Goal: Book appointment/travel/reservation

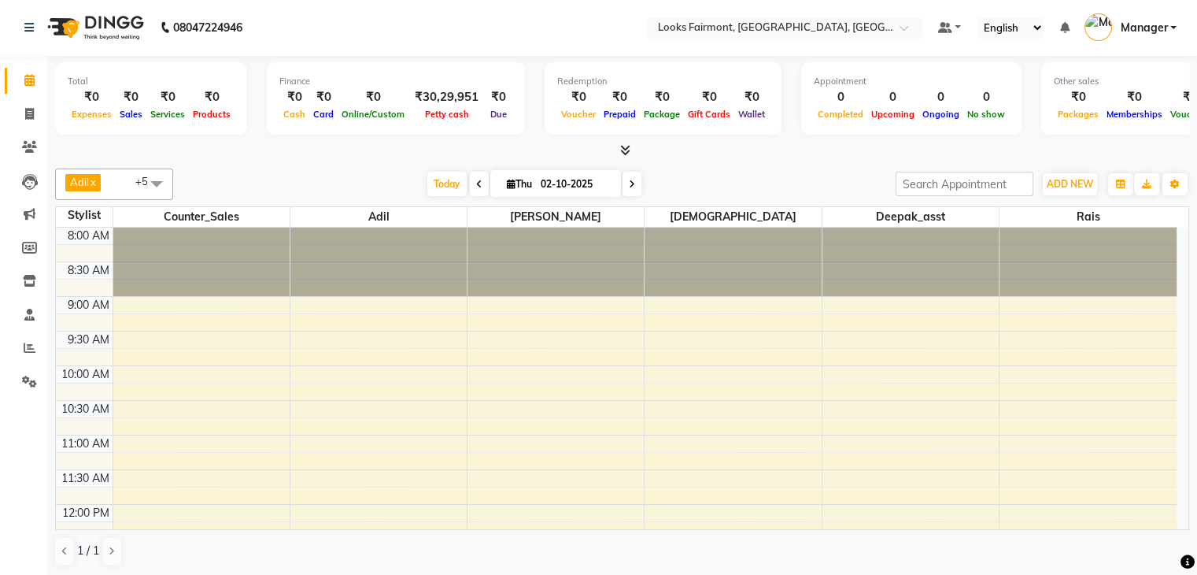
scroll to position [354, 0]
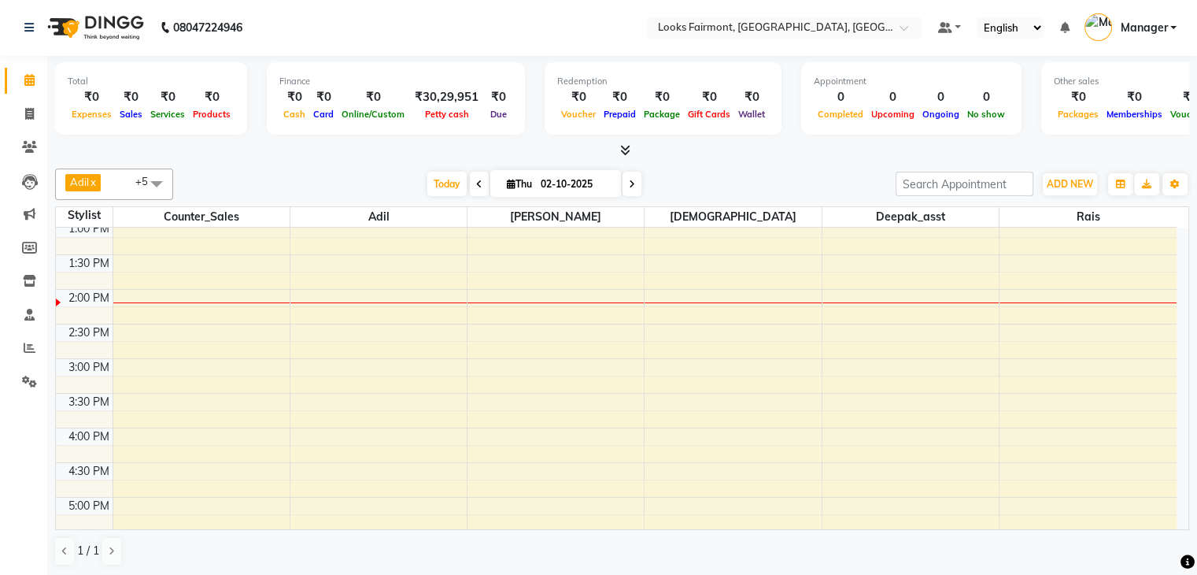
click at [632, 182] on span at bounding box center [632, 184] width 19 height 24
type input "03-10-2025"
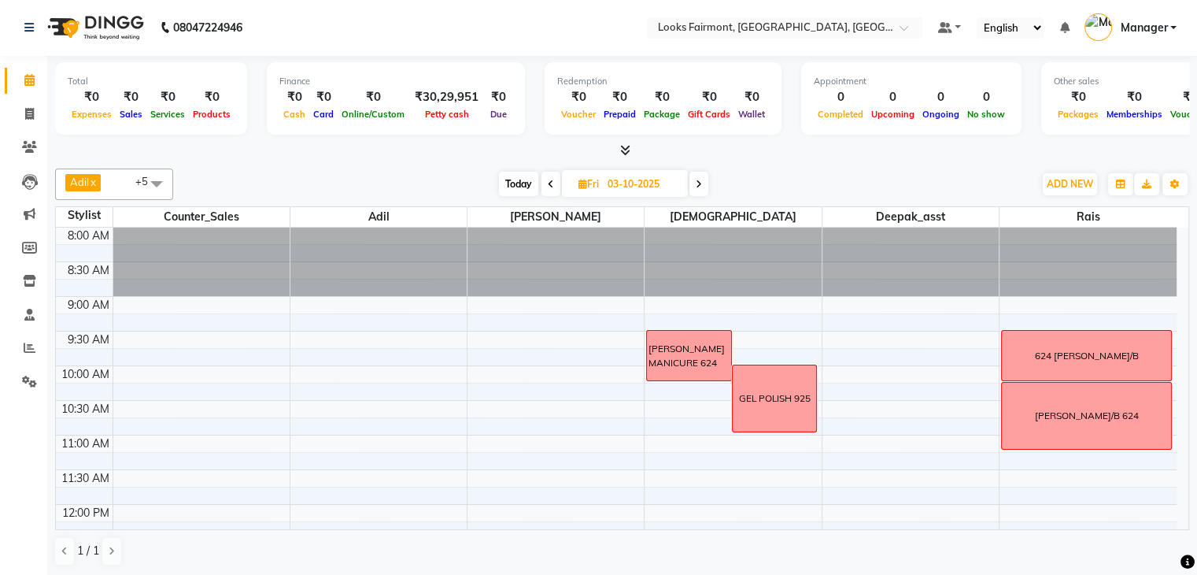
scroll to position [79, 0]
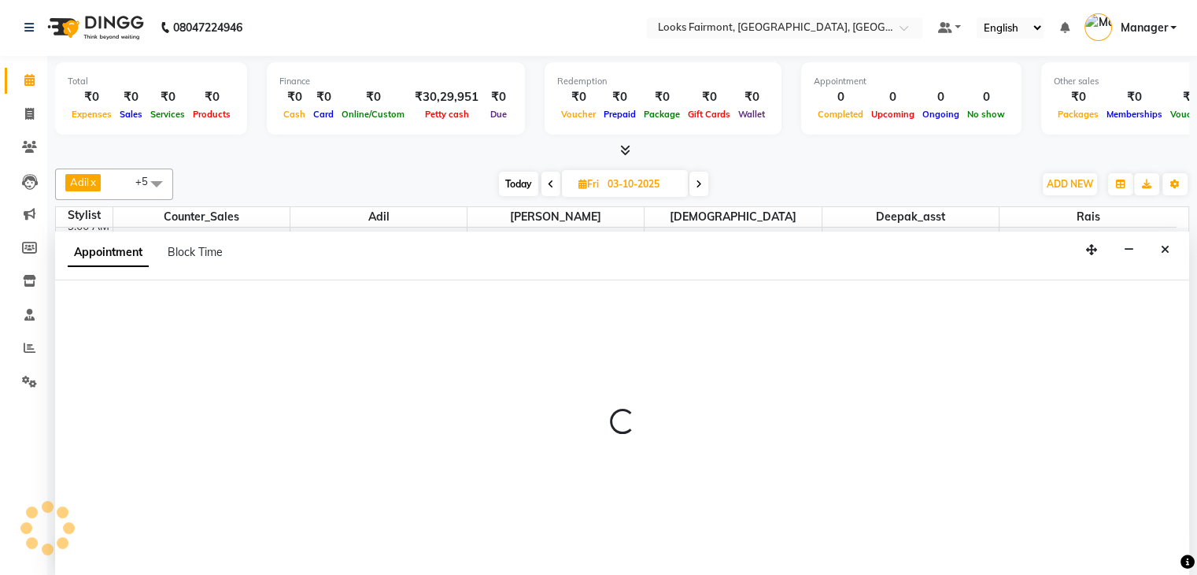
select select "84887"
select select "690"
select select "tentative"
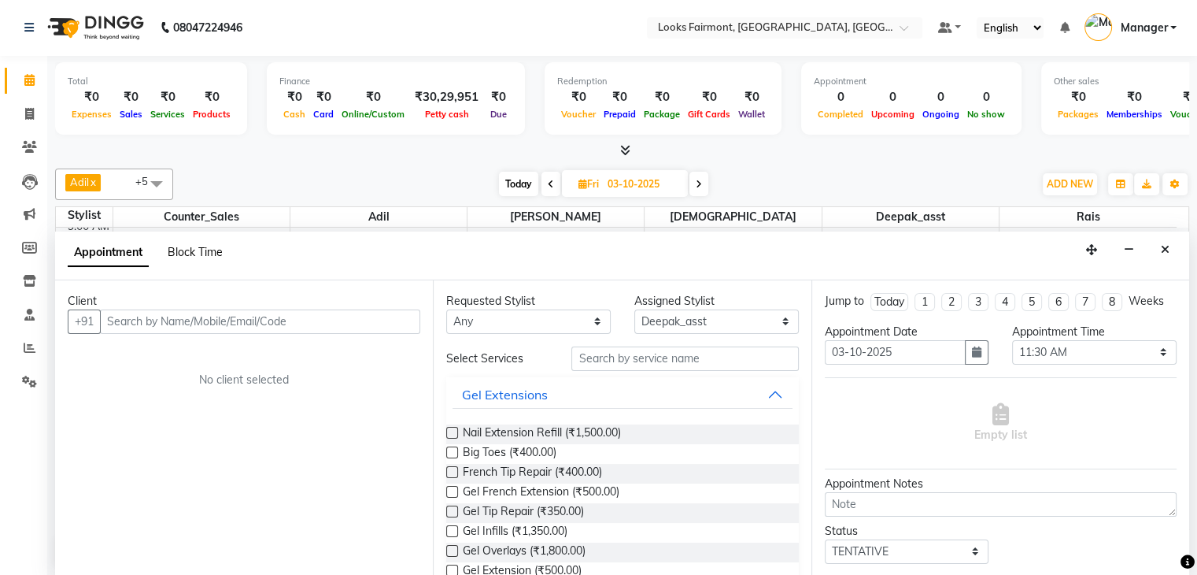
click at [181, 246] on span "Block Time" at bounding box center [195, 252] width 55 height 14
select select "84887"
select select "690"
select select "705"
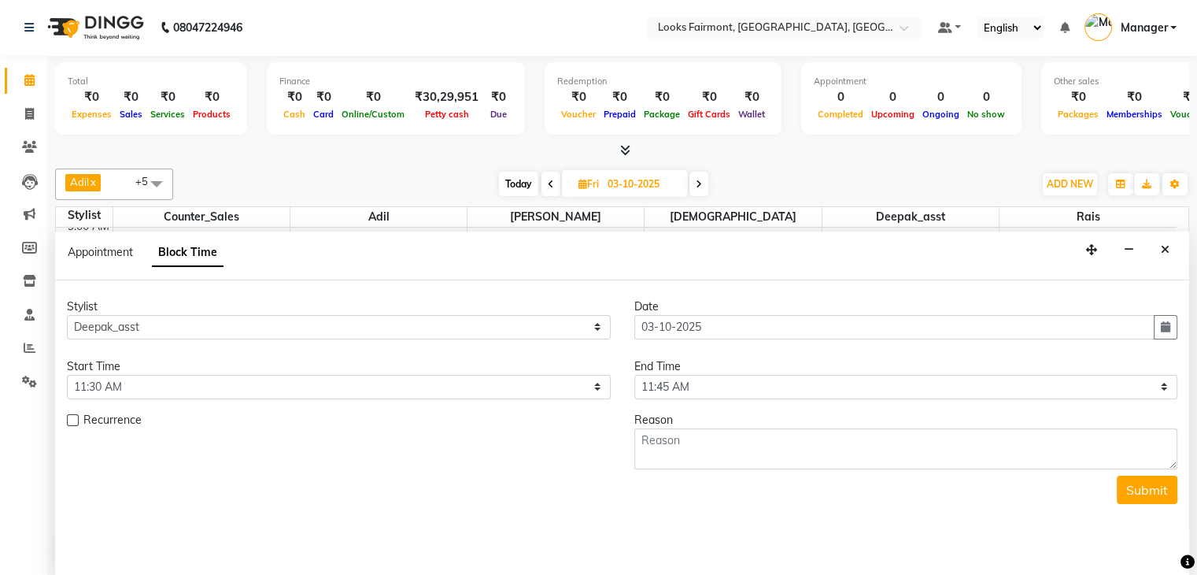
scroll to position [413, 0]
click at [176, 388] on select "Select 09:00 AM 09:15 AM 09:30 AM 09:45 AM 10:00 AM 10:15 AM 10:30 AM 10:45 AM …" at bounding box center [339, 387] width 544 height 24
select select "720"
click at [67, 375] on select "Select 09:00 AM 09:15 AM 09:30 AM 09:45 AM 10:00 AM 10:15 AM 10:30 AM 10:45 AM …" at bounding box center [339, 387] width 544 height 24
click at [790, 398] on form "Stylist Select [PERSON_NAME] Counter_Sales Deepak_asst [PERSON_NAME] Soring_mgr…" at bounding box center [622, 400] width 1111 height 205
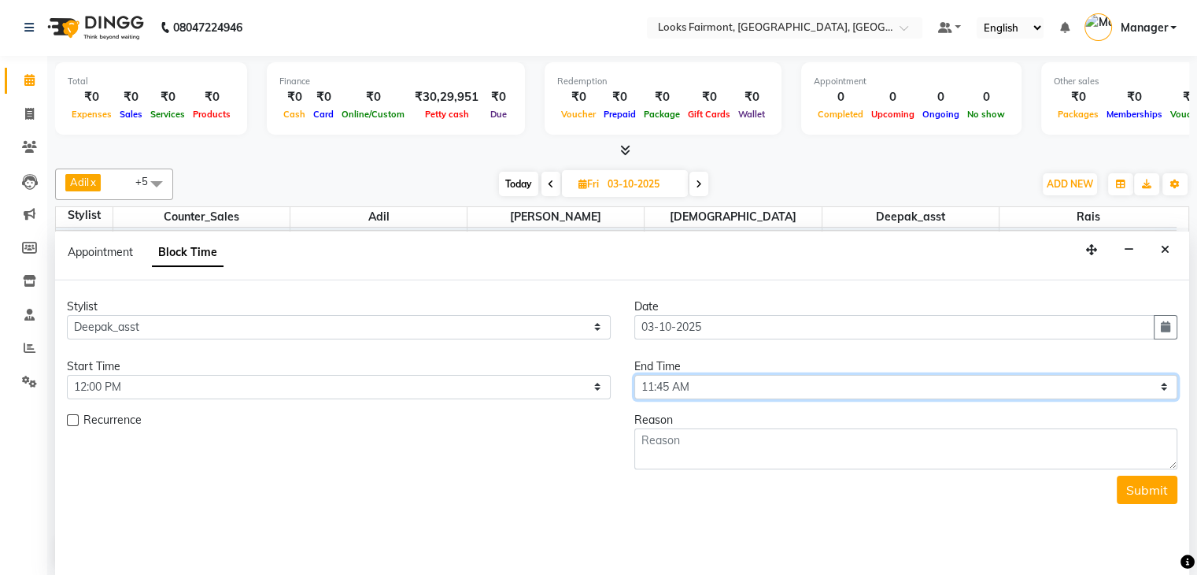
click at [764, 382] on select "Select 09:00 AM 09:15 AM 09:30 AM 09:45 AM 10:00 AM 10:15 AM 10:30 AM 10:45 AM …" at bounding box center [907, 387] width 544 height 24
click at [635, 375] on select "Select 09:00 AM 09:15 AM 09:30 AM 09:45 AM 10:00 AM 10:15 AM 10:30 AM 10:45 AM …" at bounding box center [907, 387] width 544 height 24
click at [731, 382] on select "Select 09:00 AM 09:15 AM 09:30 AM 09:45 AM 10:00 AM 10:15 AM 10:30 AM 10:45 AM …" at bounding box center [907, 387] width 544 height 24
select select "780"
click at [635, 375] on select "Select 09:00 AM 09:15 AM 09:30 AM 09:45 AM 10:00 AM 10:15 AM 10:30 AM 10:45 AM …" at bounding box center [907, 387] width 544 height 24
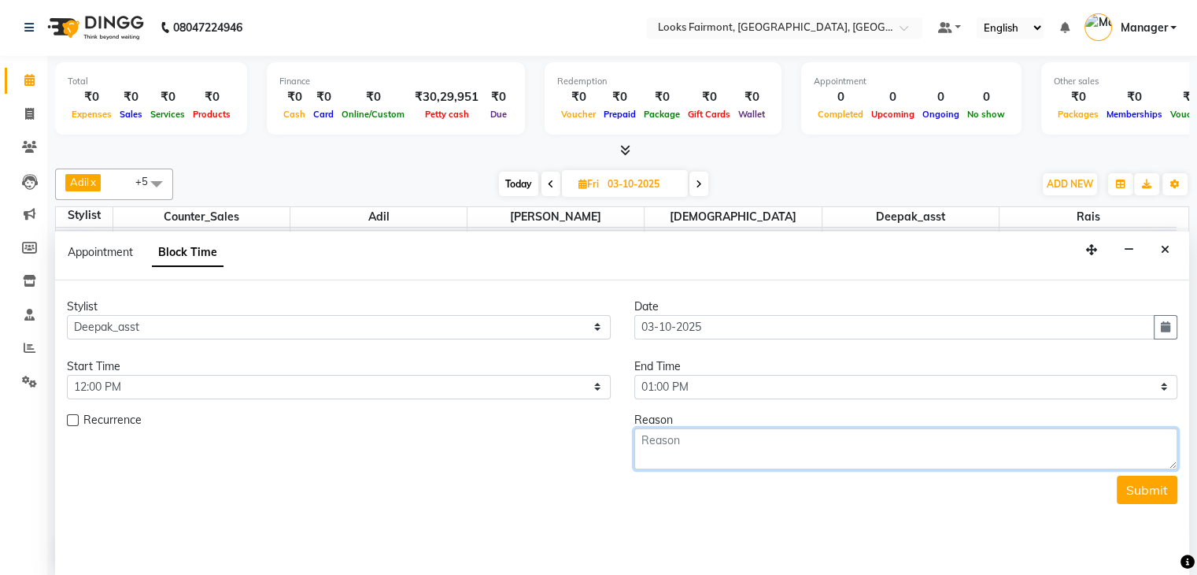
click at [717, 450] on textarea at bounding box center [907, 448] width 544 height 41
type textarea "W/B 1030 COM (PACKAGE)"
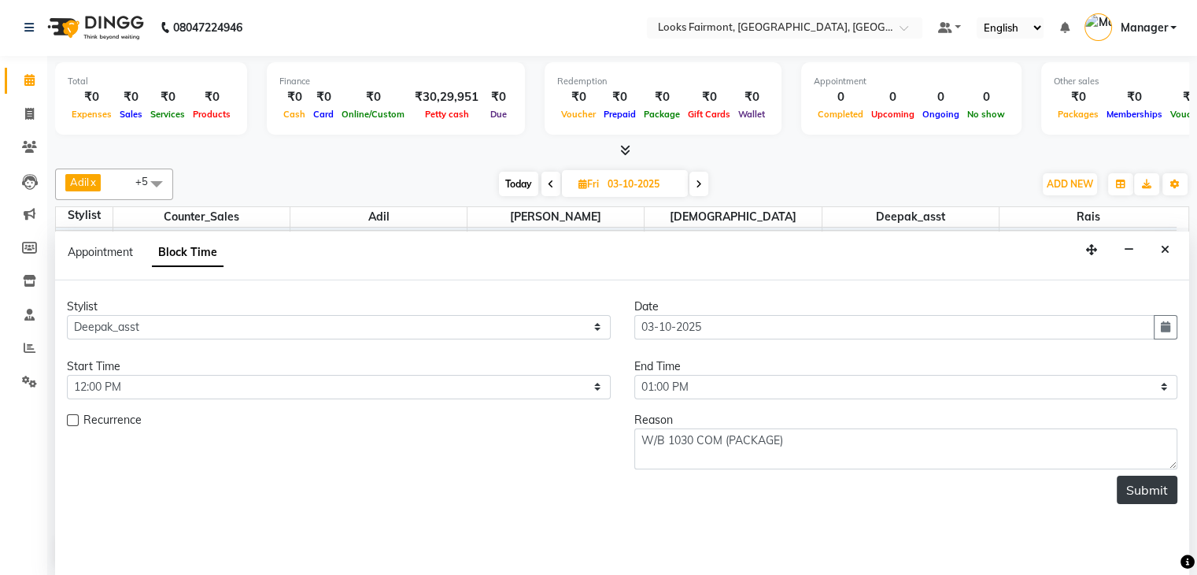
click at [1156, 488] on button "Submit" at bounding box center [1147, 490] width 61 height 28
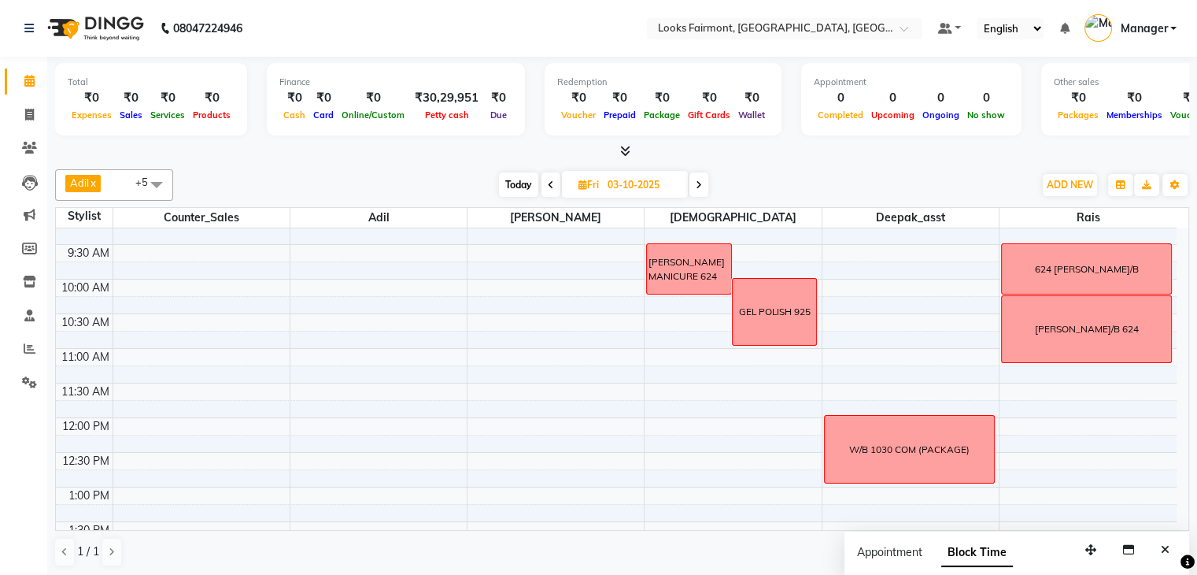
scroll to position [0, 0]
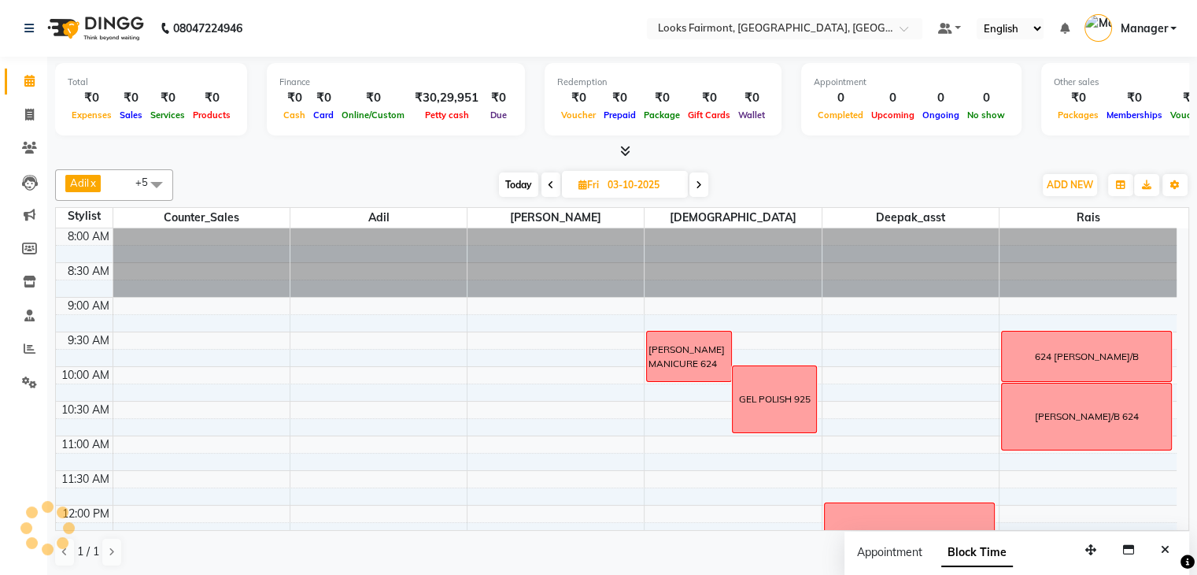
click at [549, 184] on icon at bounding box center [551, 184] width 6 height 9
type input "02-10-2025"
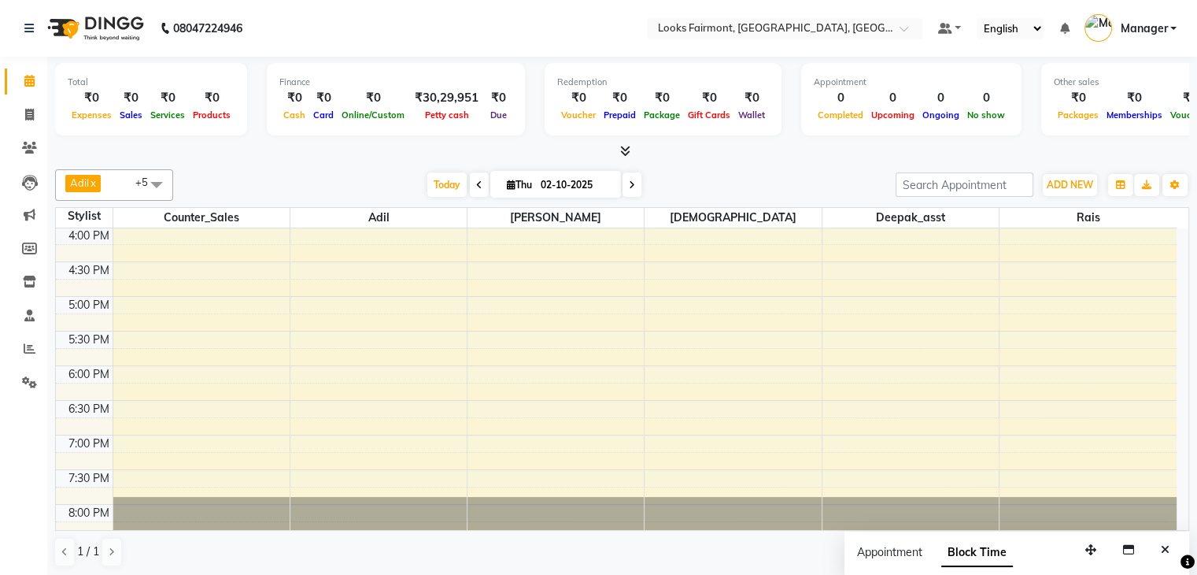
scroll to position [590, 0]
